Goal: Information Seeking & Learning: Learn about a topic

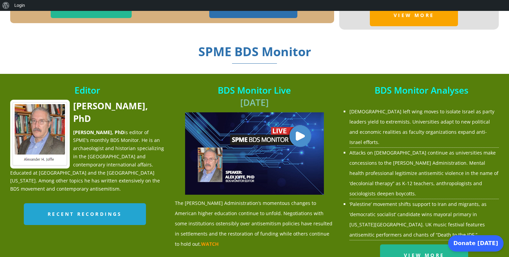
scroll to position [627, 0]
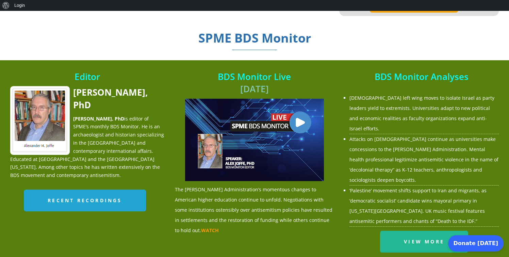
click at [91, 94] on span "Alex Joffe, PhD" at bounding box center [110, 98] width 74 height 24
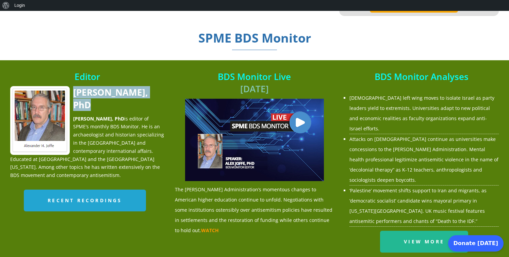
click at [91, 94] on span "Alex Joffe, PhD" at bounding box center [110, 98] width 74 height 24
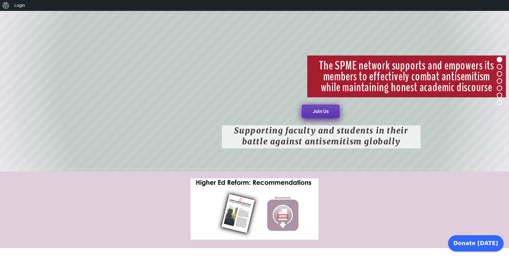
scroll to position [0, 0]
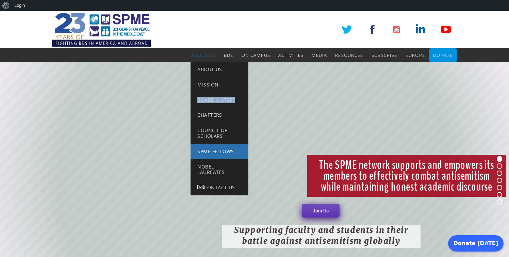
click at [214, 151] on span "SPME Fellows" at bounding box center [215, 151] width 36 height 6
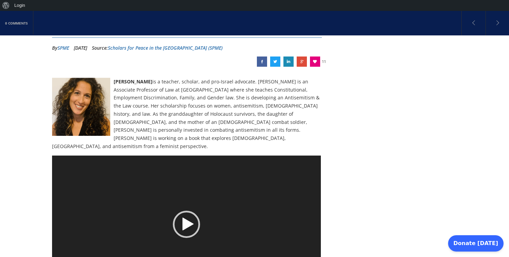
scroll to position [105, 0]
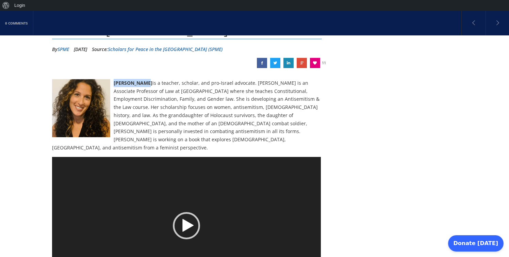
drag, startPoint x: 114, startPoint y: 65, endPoint x: 149, endPoint y: 66, distance: 35.0
click at [149, 80] on strong "Rona Kaufman" at bounding box center [133, 83] width 39 height 6
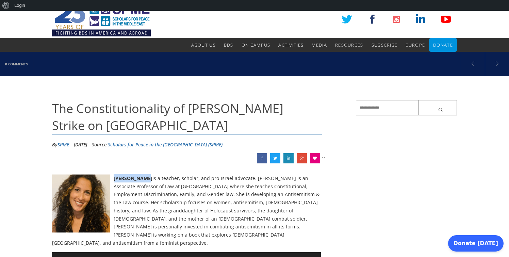
scroll to position [0, 0]
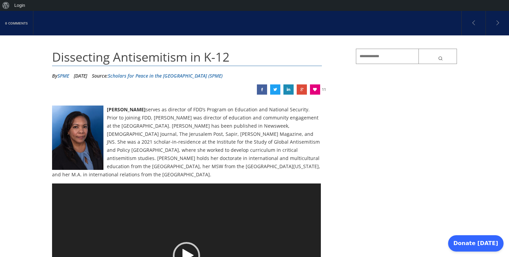
scroll to position [62, 0]
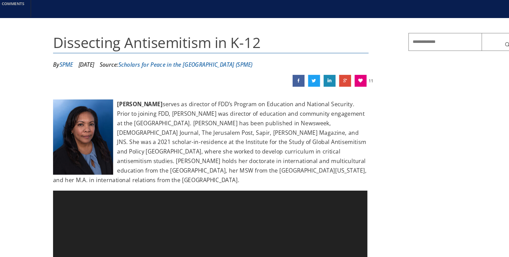
drag, startPoint x: 106, startPoint y: 109, endPoint x: 152, endPoint y: 110, distance: 45.9
click at [146, 110] on strong "Brandy Shufutinsky" at bounding box center [126, 109] width 39 height 6
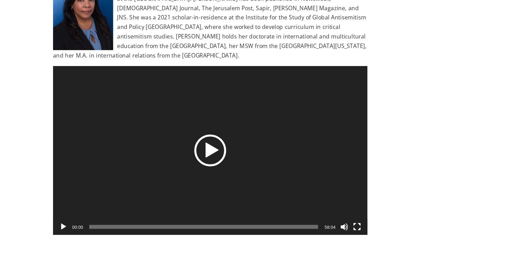
click at [136, 173] on div "Video Player" at bounding box center [186, 165] width 269 height 144
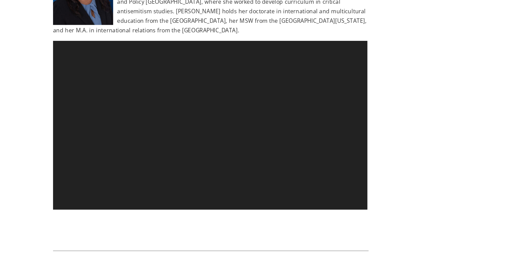
scroll to position [174, 0]
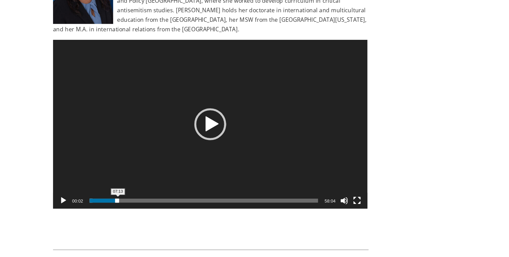
click at [107, 208] on span "07:13" at bounding box center [180, 208] width 195 height 3
click at [147, 207] on span "18:50" at bounding box center [180, 208] width 195 height 3
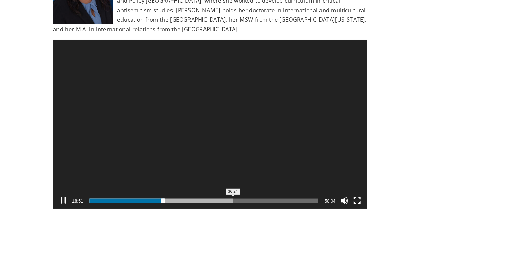
click at [205, 207] on span "36:24" at bounding box center [180, 208] width 195 height 3
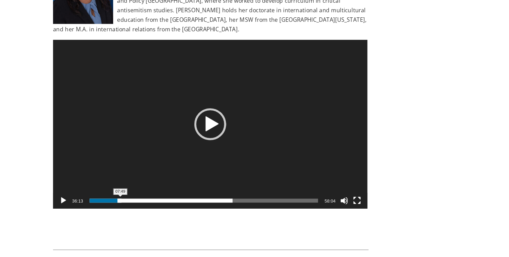
click at [109, 206] on span "Time Slider" at bounding box center [109, 204] width 3 height 3
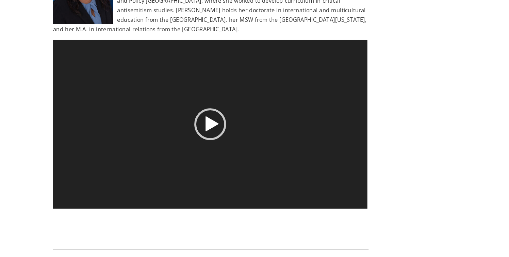
click at [95, 71] on div "https://spme.org/wp-content/uploads/sites/5/2025/06/BrandyShufutinsky-20250617.…" at bounding box center [186, 71] width 269 height 0
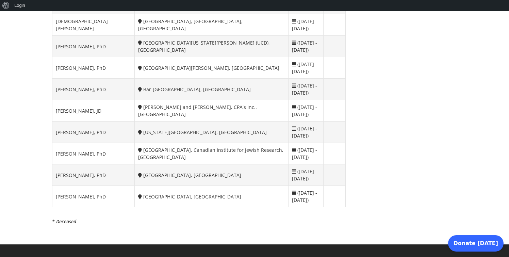
scroll to position [1364, 0]
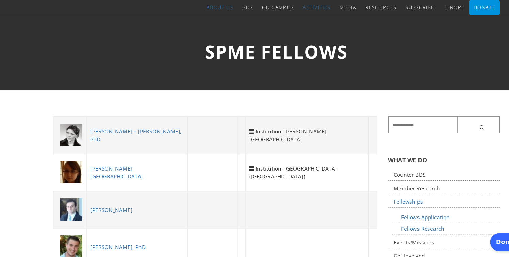
scroll to position [24, 0]
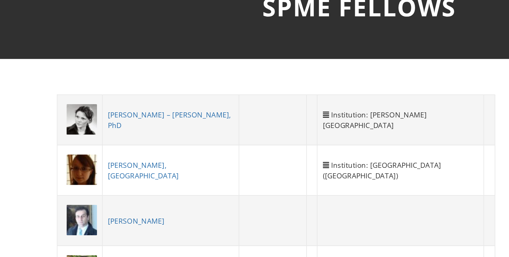
click at [99, 214] on link "[PERSON_NAME]" at bounding box center [105, 214] width 38 height 6
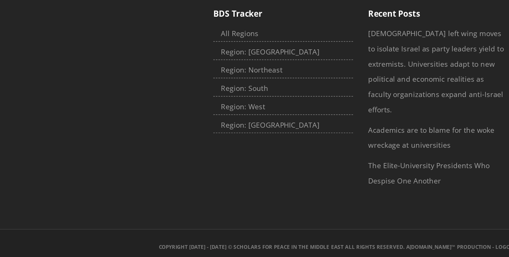
scroll to position [684, 0]
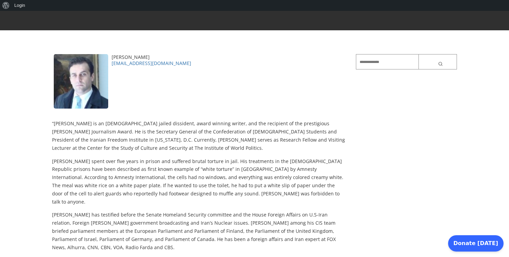
scroll to position [96, 0]
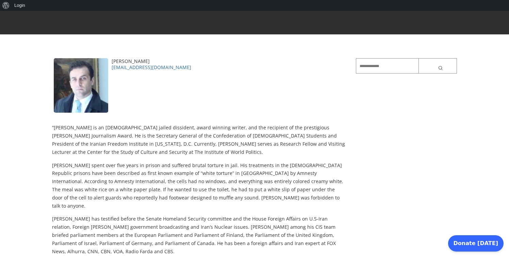
click at [135, 61] on div "[PERSON_NAME]" at bounding box center [198, 61] width 293 height 6
